Goal: Check status: Check status

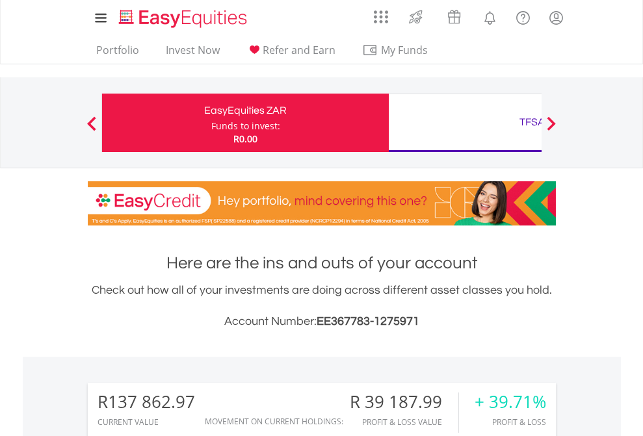
scroll to position [125, 204]
click at [211, 123] on div "Funds to invest:" at bounding box center [245, 126] width 69 height 13
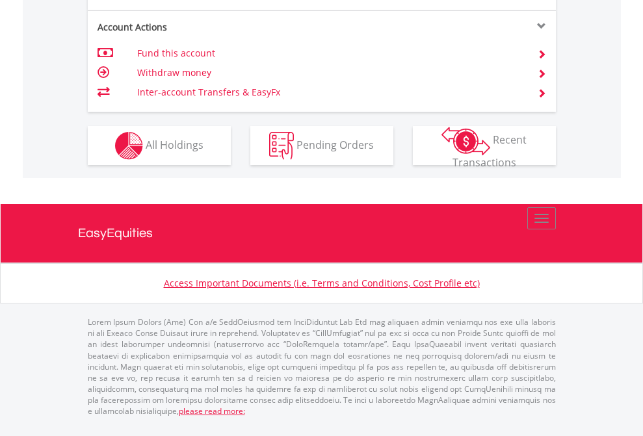
scroll to position [1271, 0]
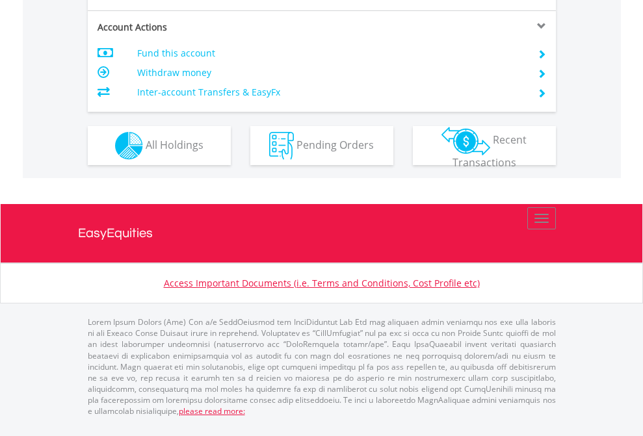
scroll to position [1219, 0]
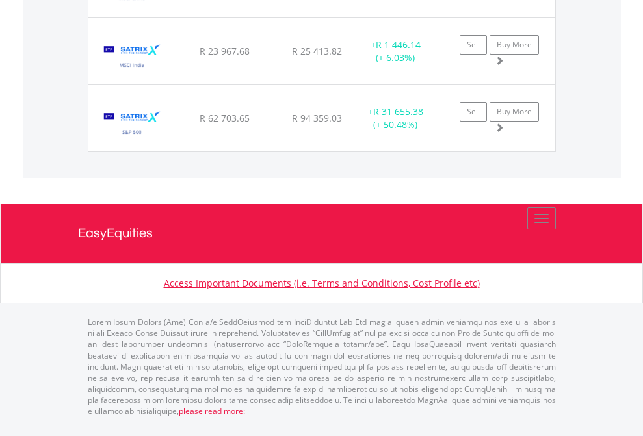
scroll to position [94, 0]
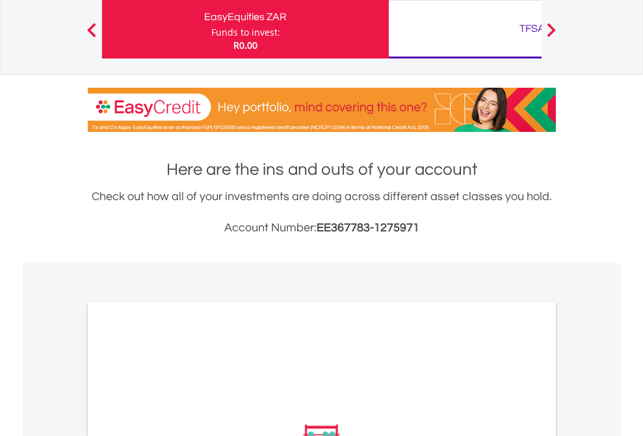
click at [465, 29] on div "TFSA" at bounding box center [531, 28] width 271 height 18
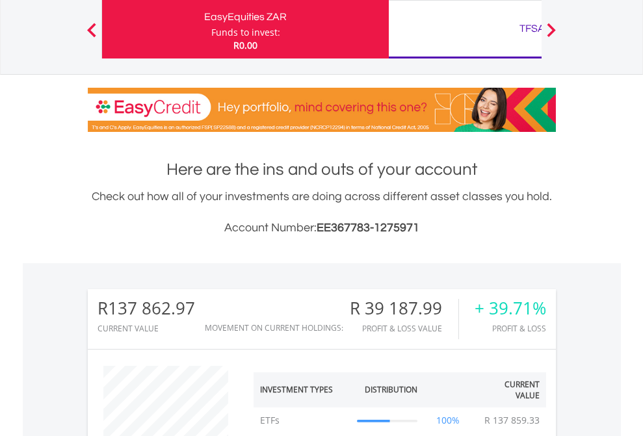
scroll to position [125, 204]
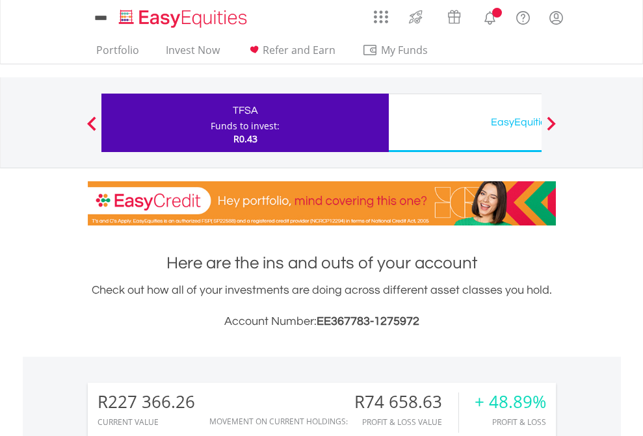
scroll to position [125, 204]
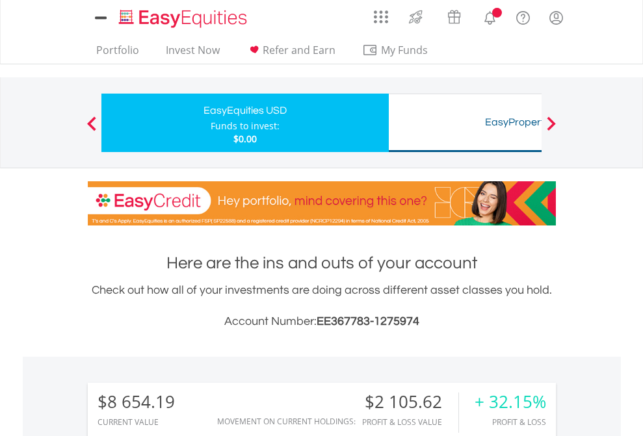
scroll to position [125, 204]
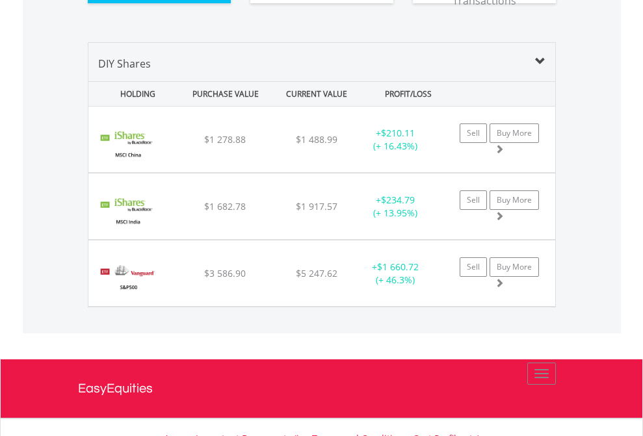
scroll to position [1445, 0]
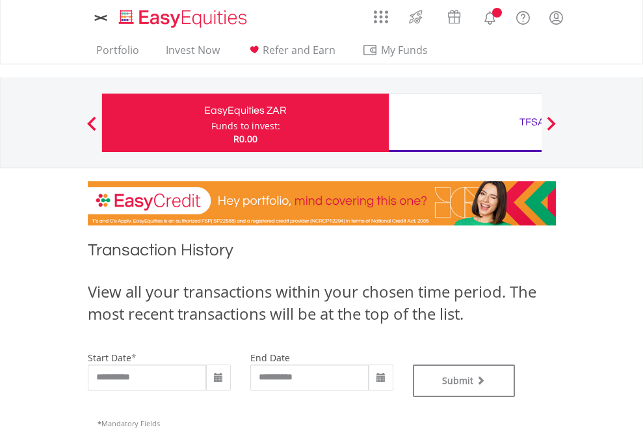
type input "**********"
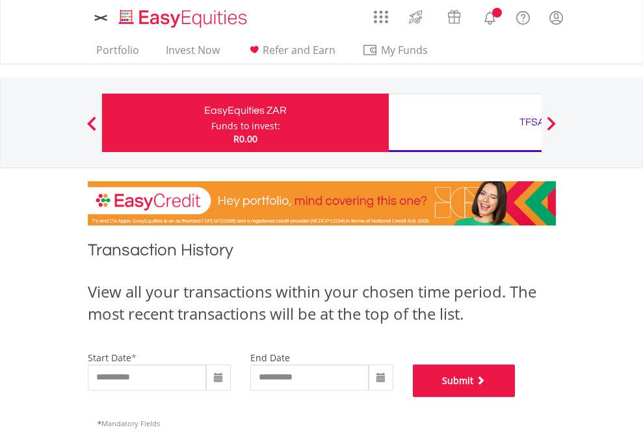
click at [515, 397] on button "Submit" at bounding box center [464, 380] width 103 height 32
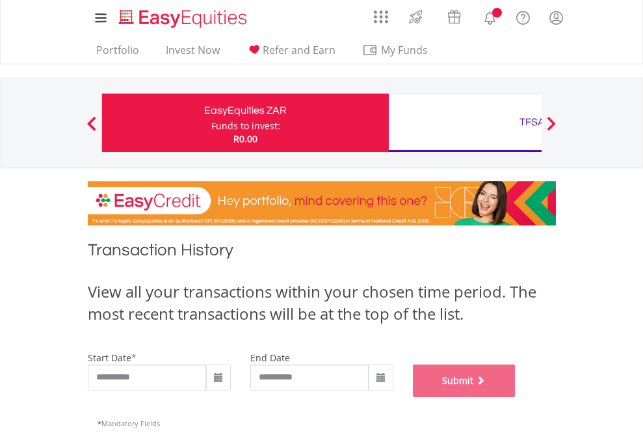
scroll to position [527, 0]
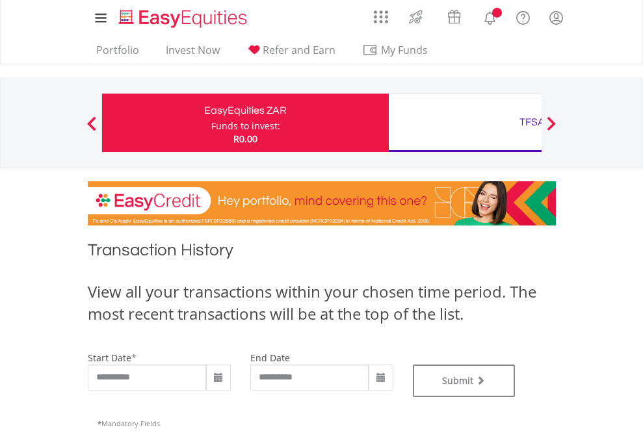
click at [465, 123] on div "TFSA" at bounding box center [531, 122] width 271 height 18
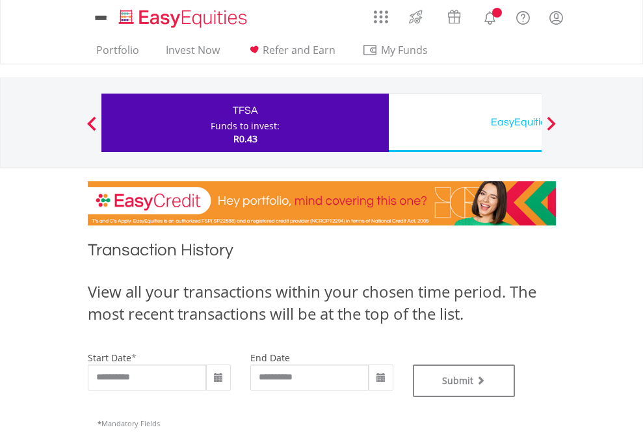
type input "**********"
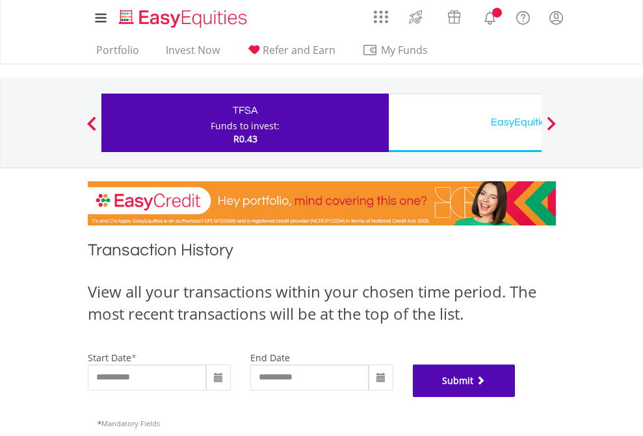
click at [515, 397] on button "Submit" at bounding box center [464, 380] width 103 height 32
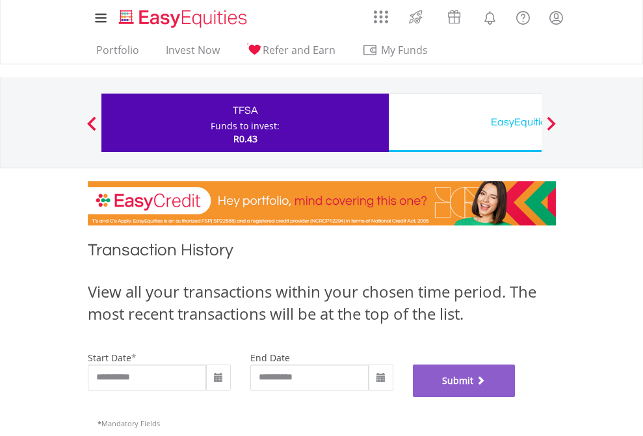
scroll to position [527, 0]
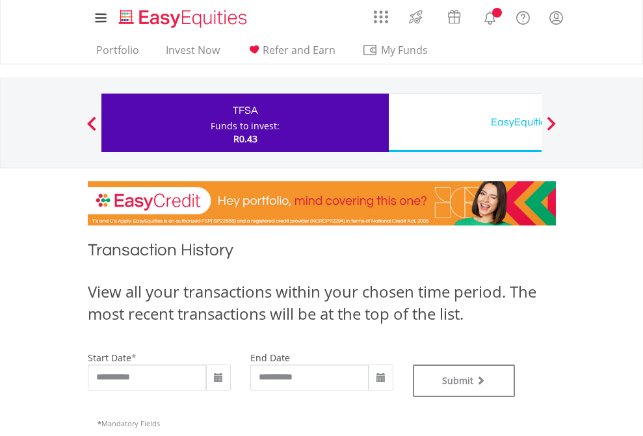
click at [465, 123] on div "EasyEquities USD" at bounding box center [531, 122] width 271 height 18
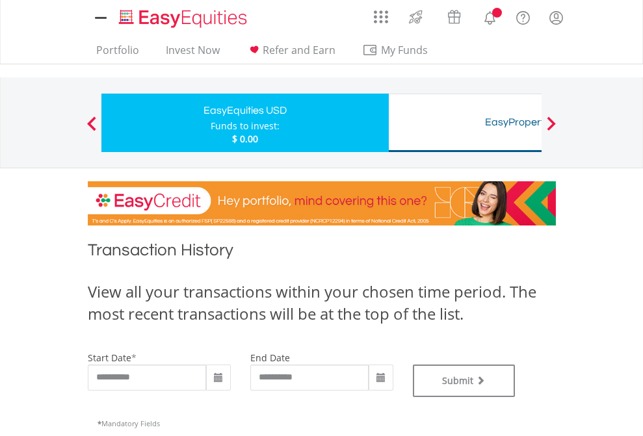
type input "**********"
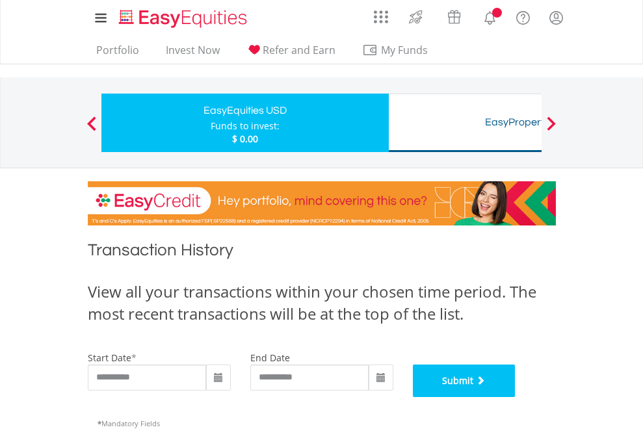
click at [515, 397] on button "Submit" at bounding box center [464, 380] width 103 height 32
